Goal: Task Accomplishment & Management: Manage account settings

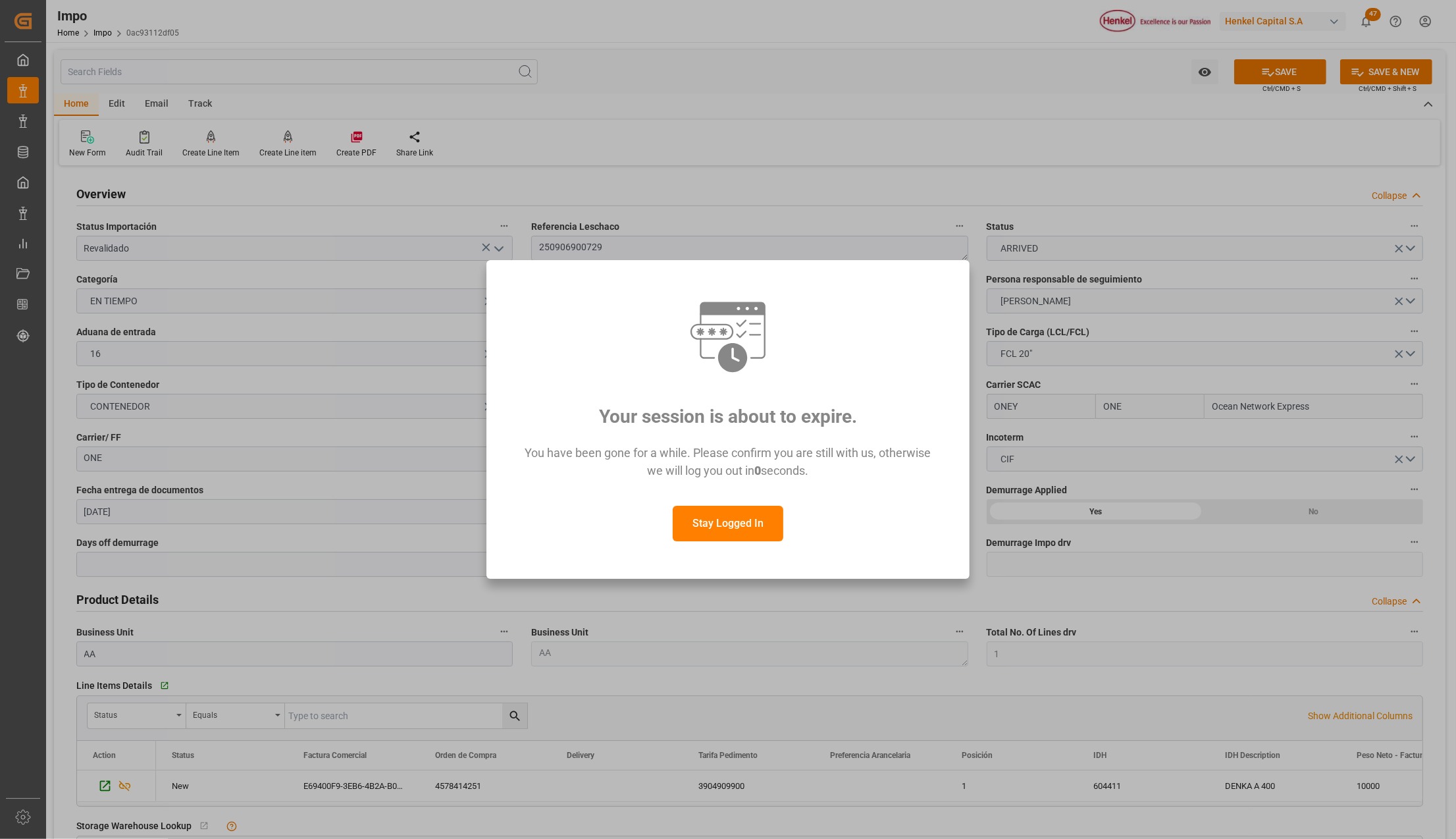
scroll to position [877, 0]
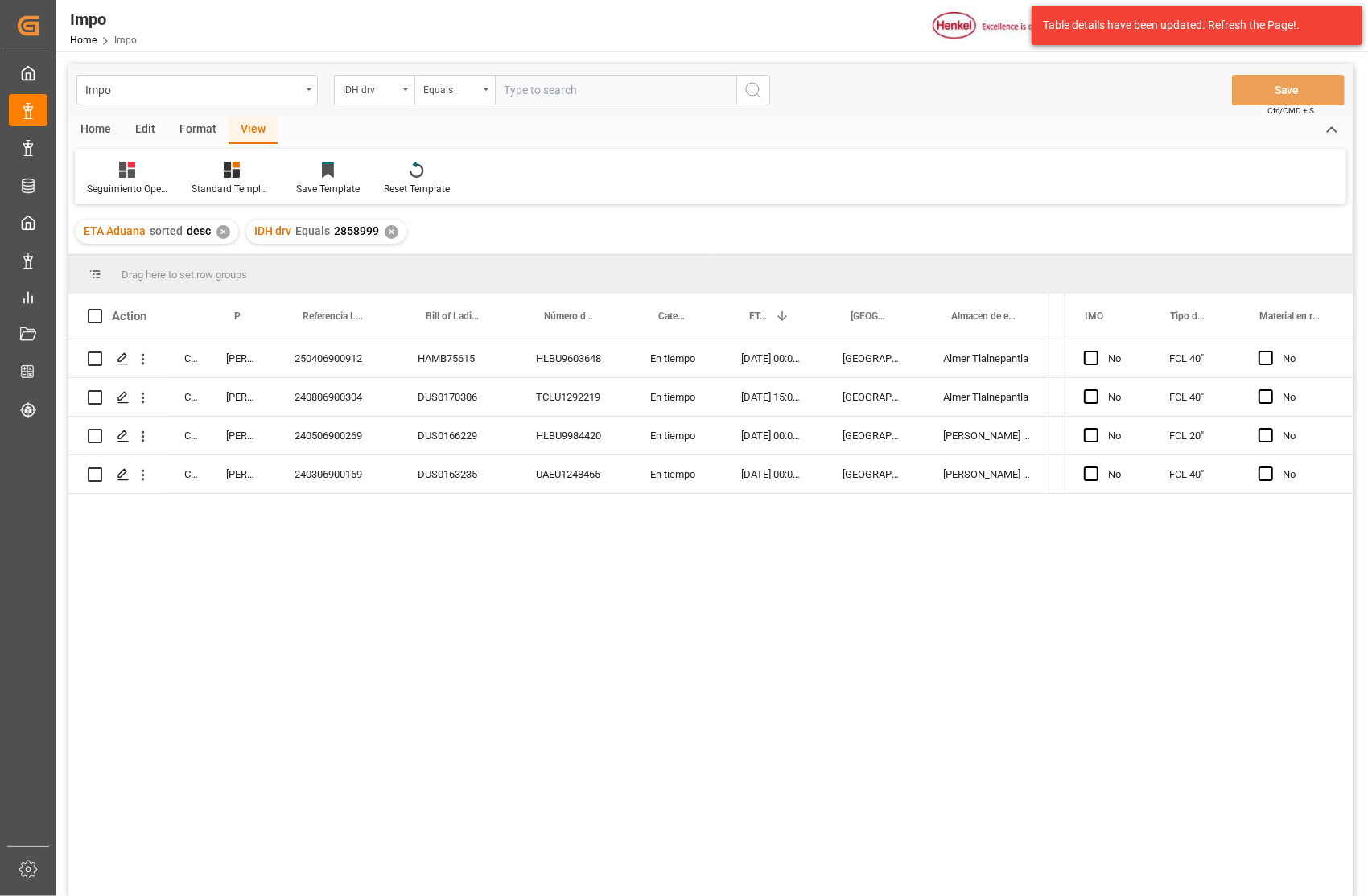
scroll to position [0, 395]
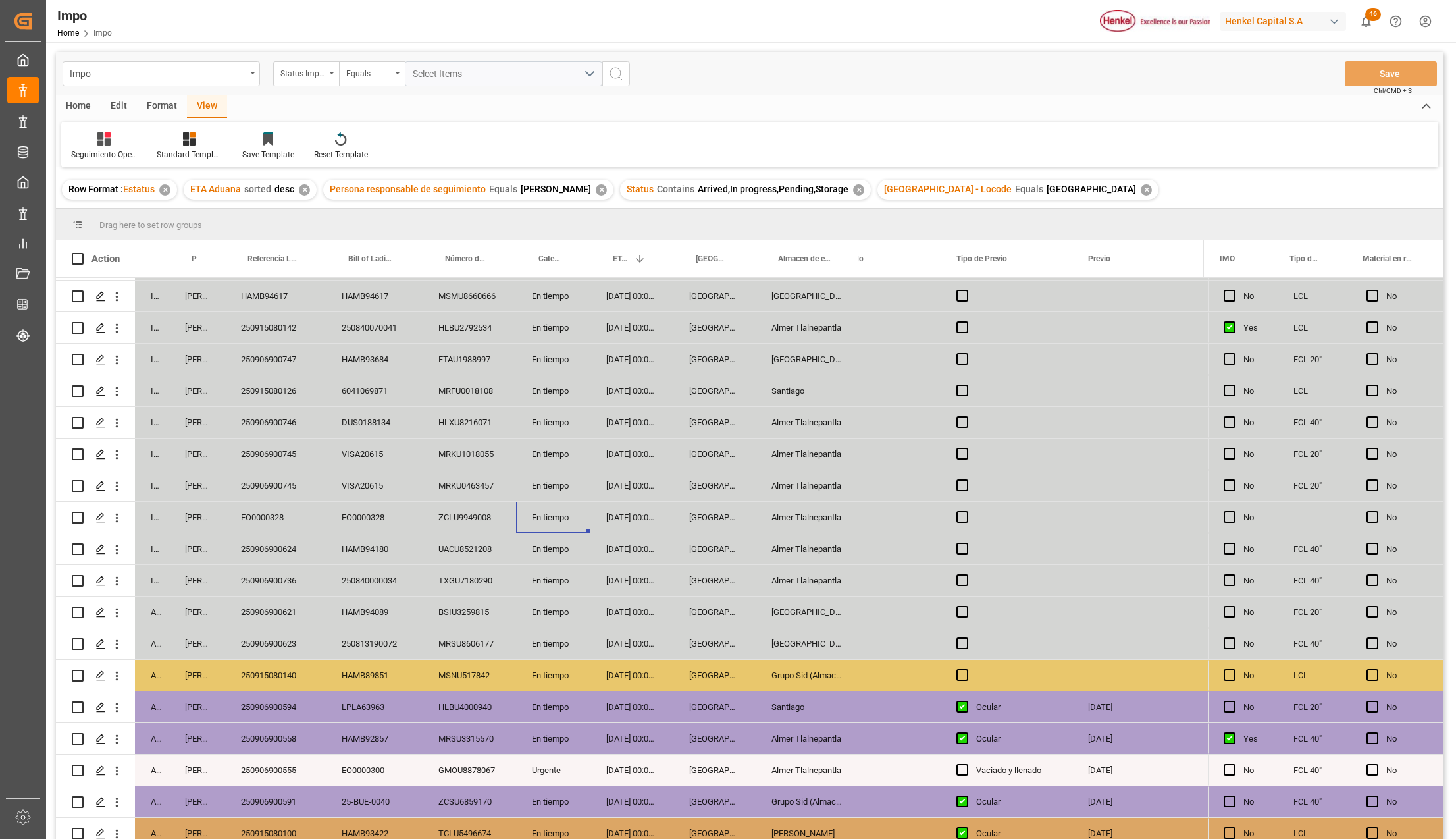
scroll to position [355, 0]
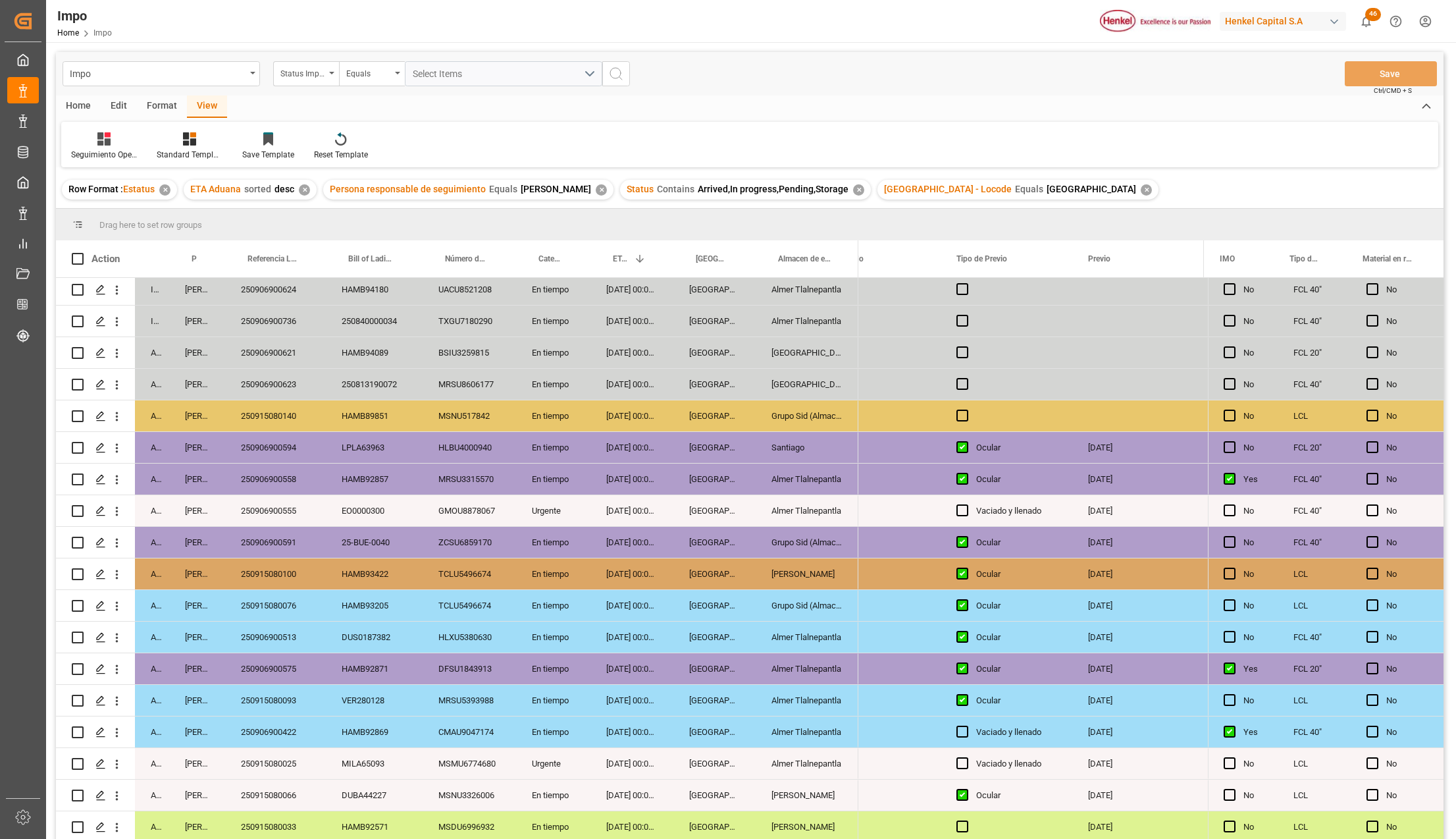
click at [833, 724] on div "Almer Tlalnepantla" at bounding box center [807, 732] width 103 height 31
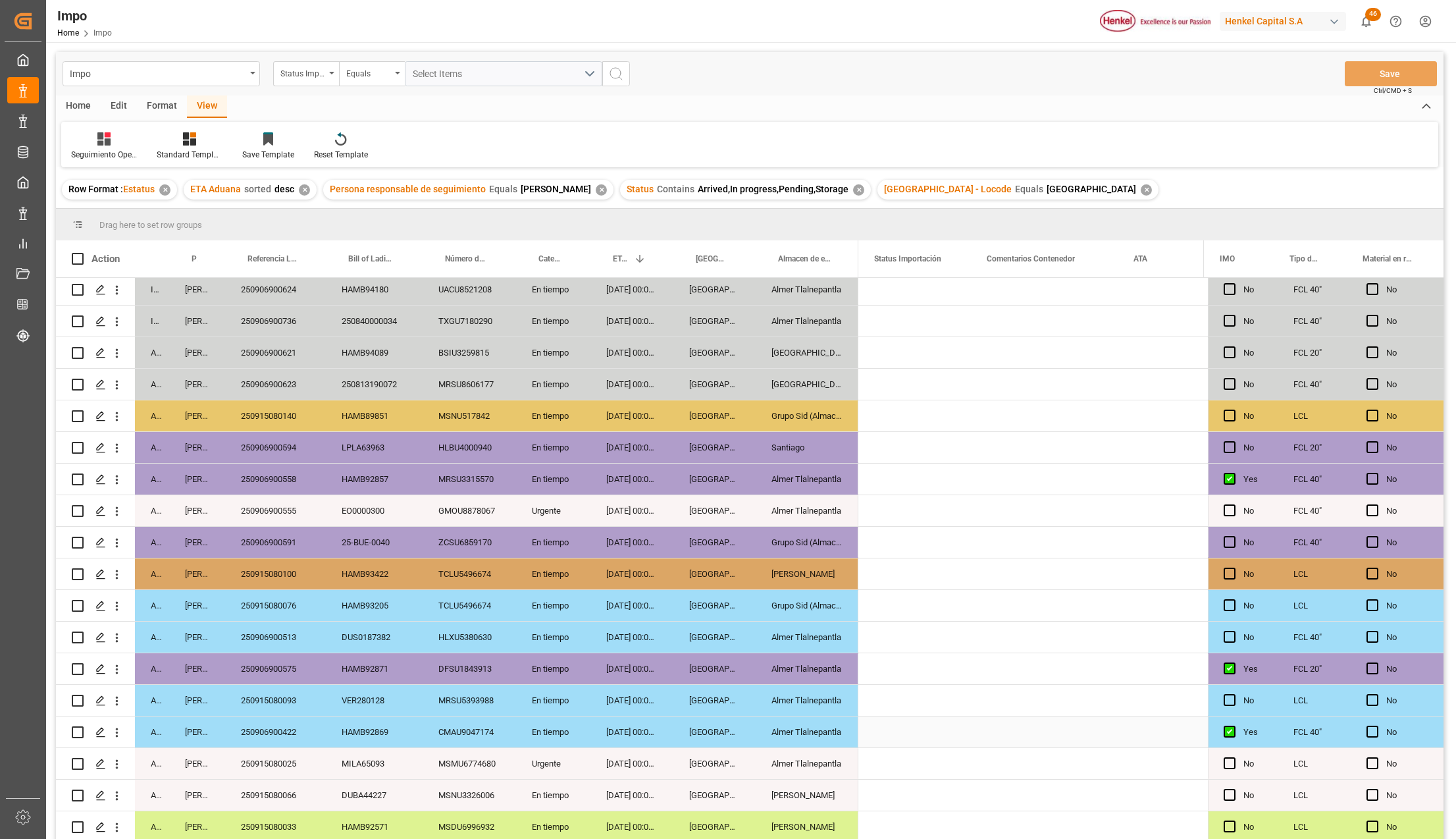
scroll to position [0, 0]
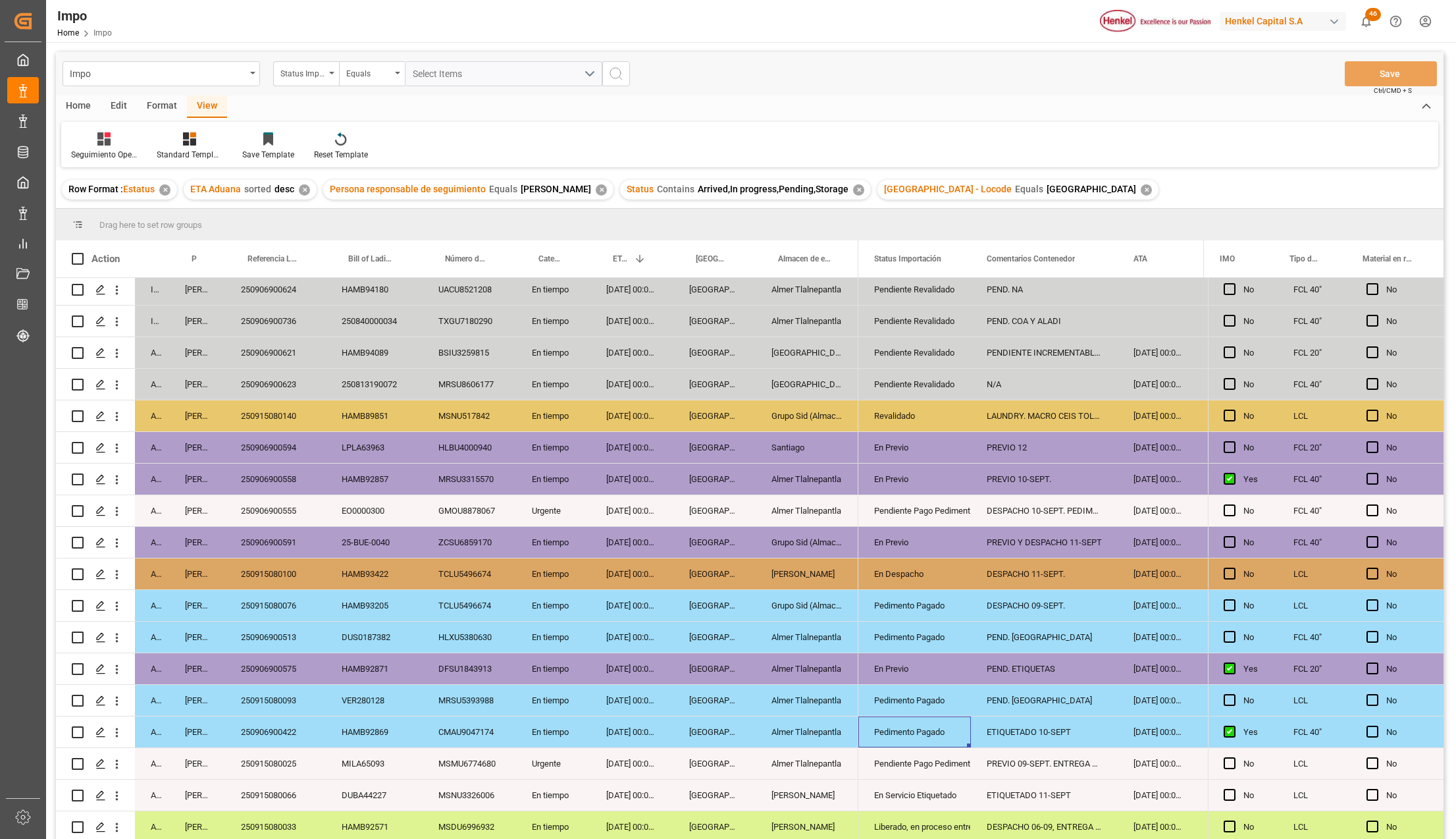
click at [246, 730] on div "250906900422" at bounding box center [275, 732] width 101 height 31
click at [265, 732] on div "250906900422" at bounding box center [275, 732] width 101 height 31
click at [833, 508] on div "Almer Tlalnepantla" at bounding box center [807, 511] width 103 height 31
click at [561, 504] on div "Urgente" at bounding box center [553, 511] width 75 height 31
click at [1315, 105] on div "Home Edit Format View" at bounding box center [750, 107] width 1388 height 22
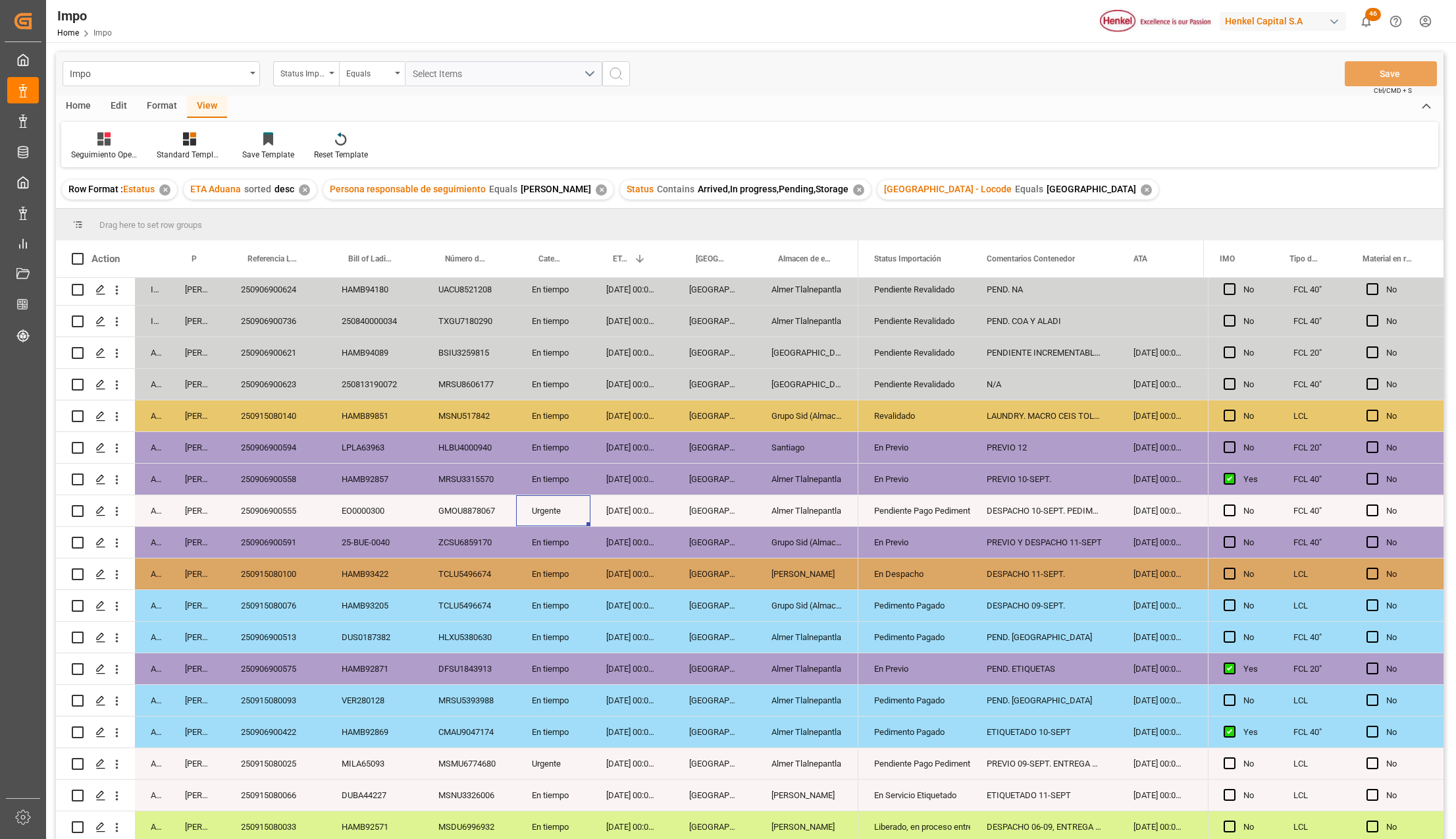
click at [1423, 19] on html "Created by potrace 1.15, written by Peter Selinger 2001-2017 Created by potrace…" at bounding box center [728, 419] width 1456 height 839
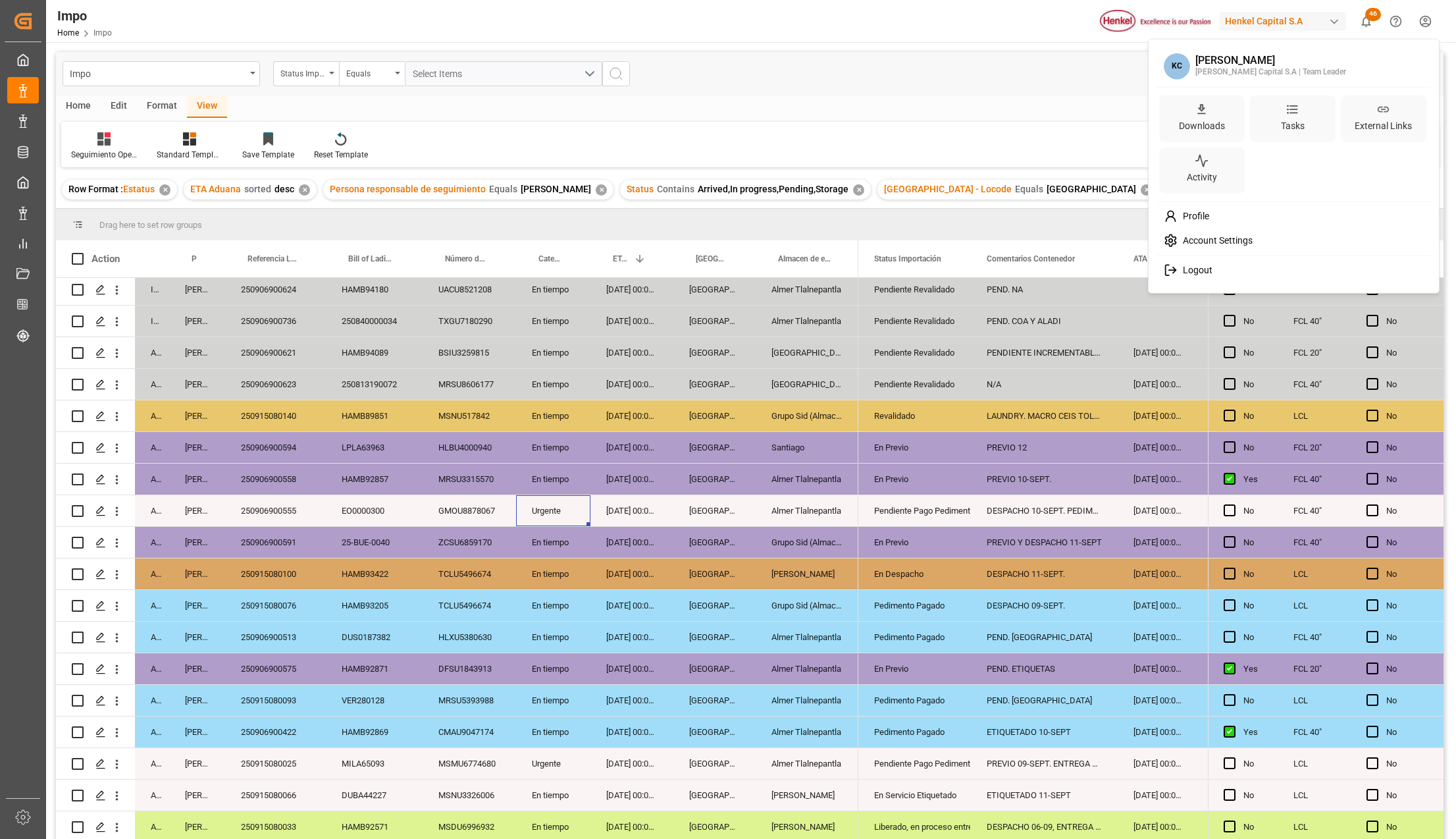
click at [1210, 273] on span "Logout" at bounding box center [1195, 270] width 35 height 12
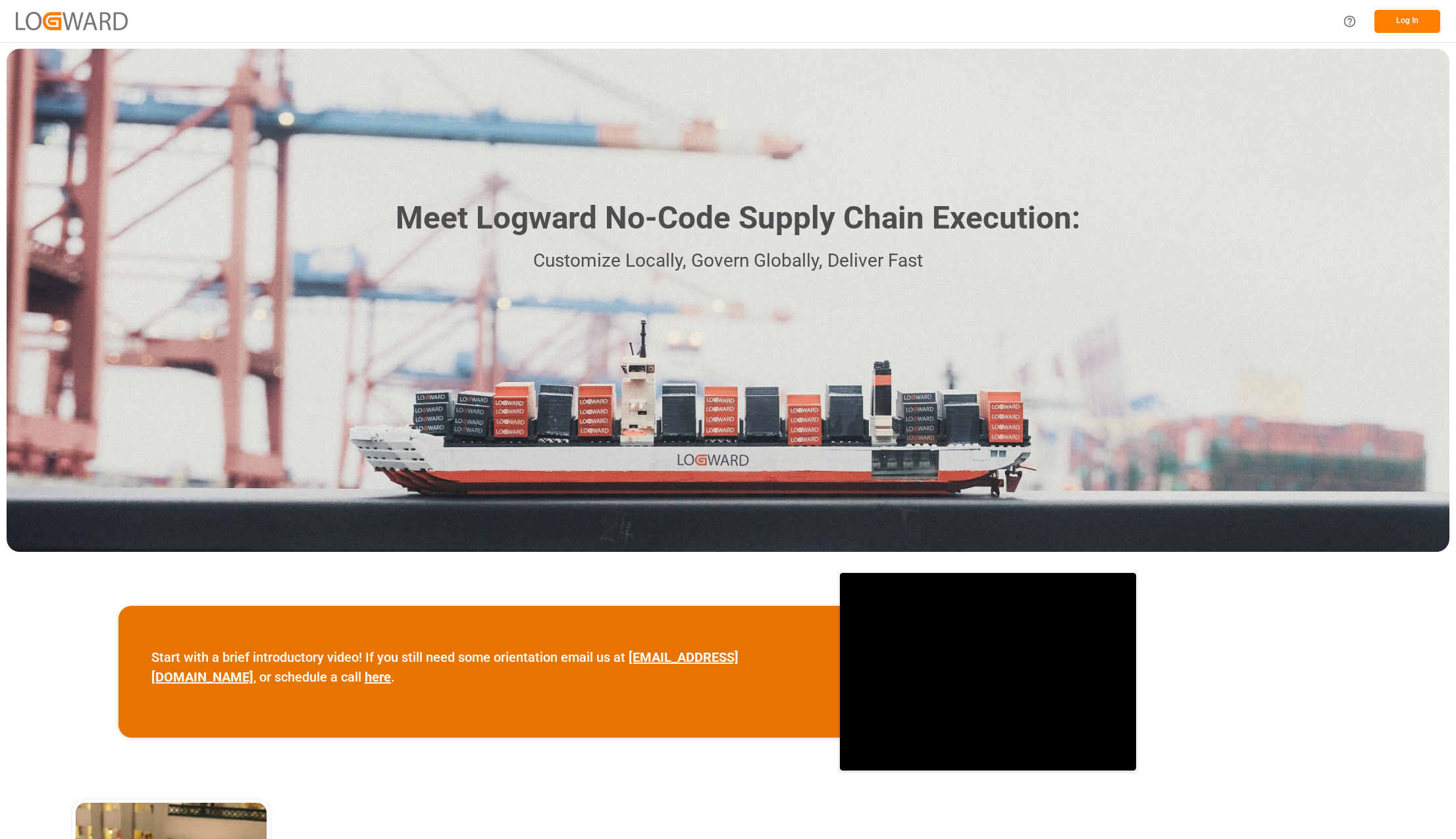
click at [1423, 14] on button "Log In" at bounding box center [1407, 22] width 66 height 23
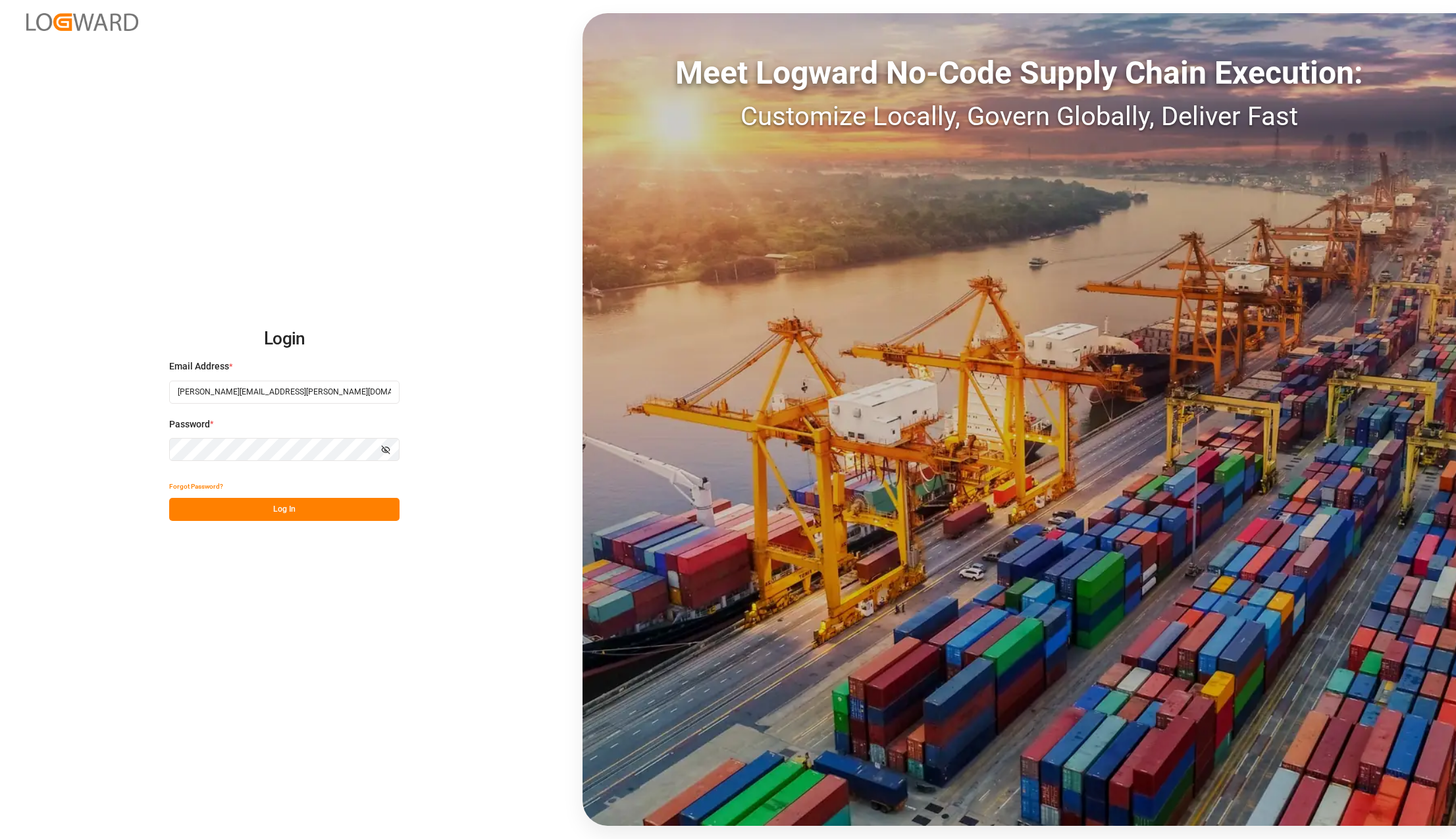
click at [293, 403] on input "[PERSON_NAME][EMAIL_ADDRESS][PERSON_NAME][DOMAIN_NAME]" at bounding box center [284, 392] width 231 height 23
type input "k"
type input "[PERSON_NAME][EMAIL_ADDRESS][PERSON_NAME][DOMAIN_NAME]"
click at [275, 507] on button "Log In" at bounding box center [284, 509] width 231 height 23
click at [388, 444] on button "Show password" at bounding box center [386, 450] width 28 height 23
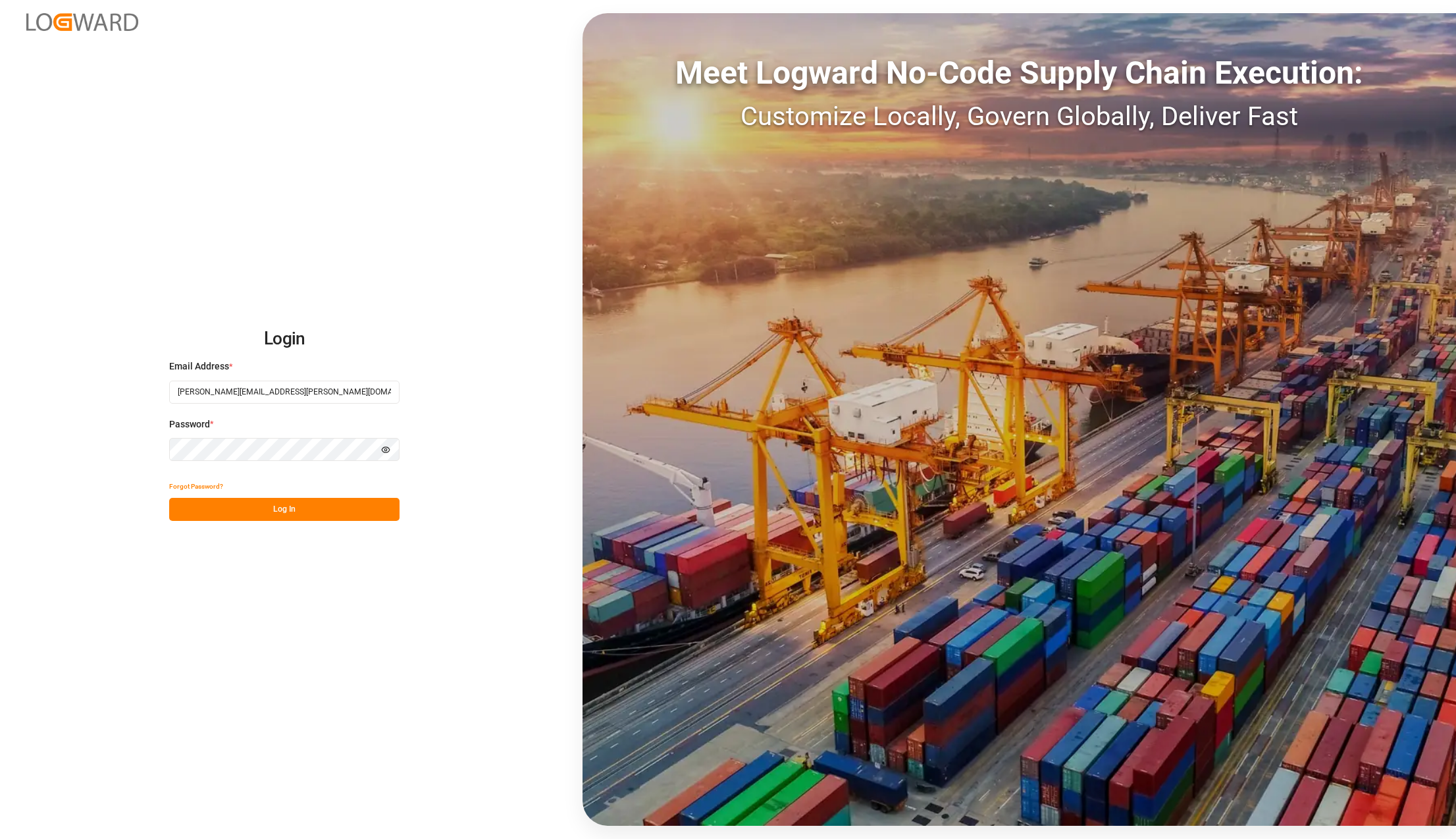
click at [428, 376] on div "Login Email Address * [PERSON_NAME][EMAIL_ADDRESS][PERSON_NAME][DOMAIN_NAME] Pa…" at bounding box center [728, 419] width 1456 height 839
click at [301, 505] on button "Log In" at bounding box center [284, 509] width 231 height 23
